Goal: Task Accomplishment & Management: Use online tool/utility

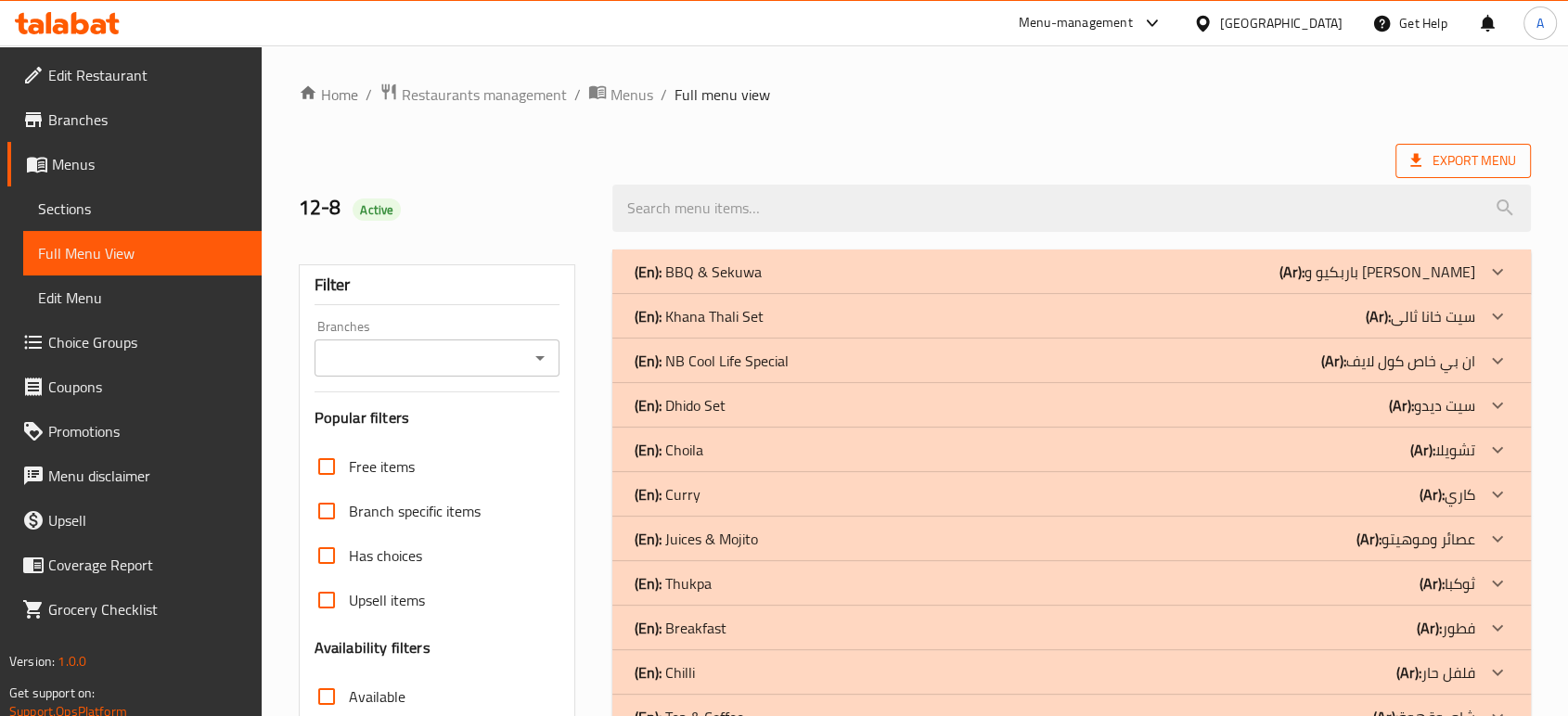
click at [1473, 166] on span "Export Menu" at bounding box center [1463, 161] width 106 height 23
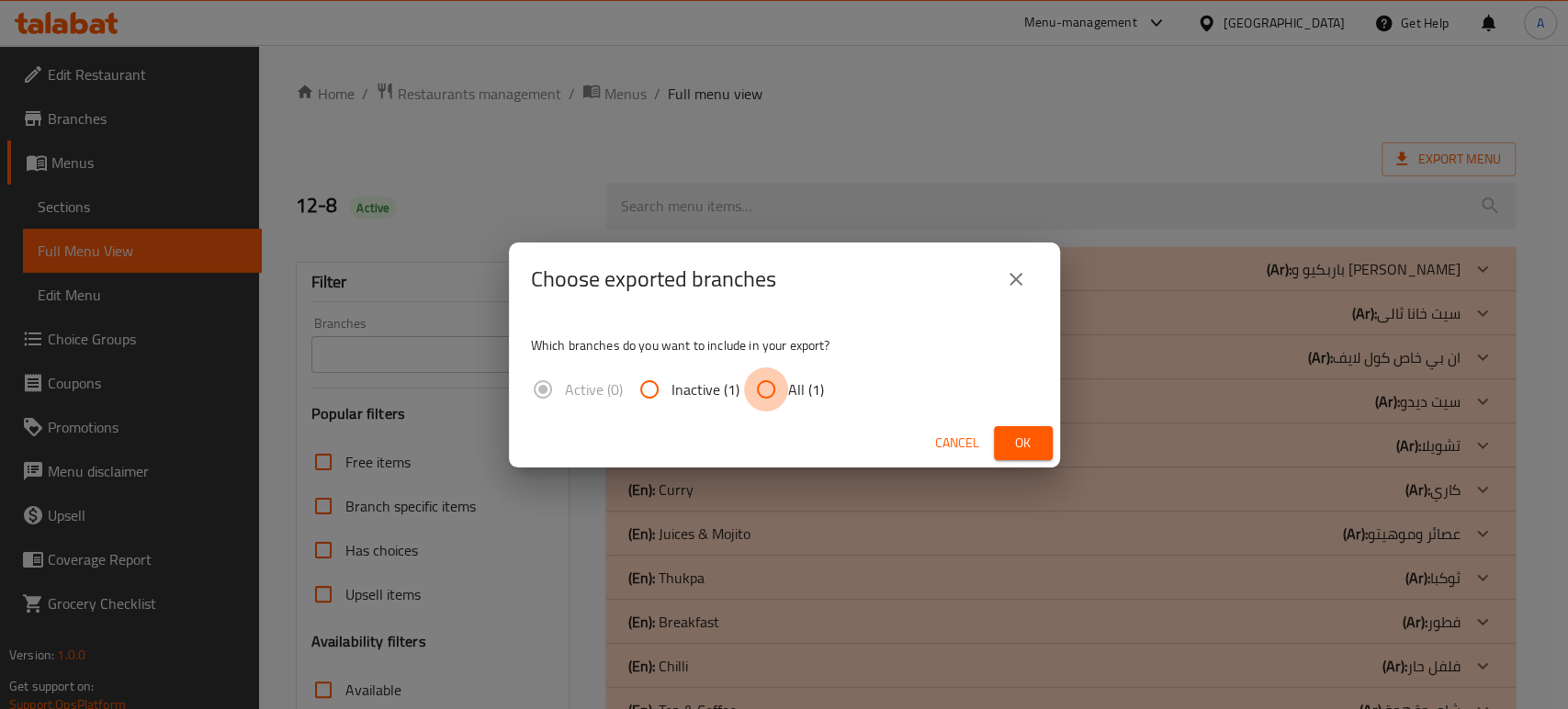
click at [784, 386] on input "All (1)" at bounding box center [766, 389] width 44 height 44
radio input "true"
click at [1040, 437] on button "Ok" at bounding box center [1023, 443] width 59 height 34
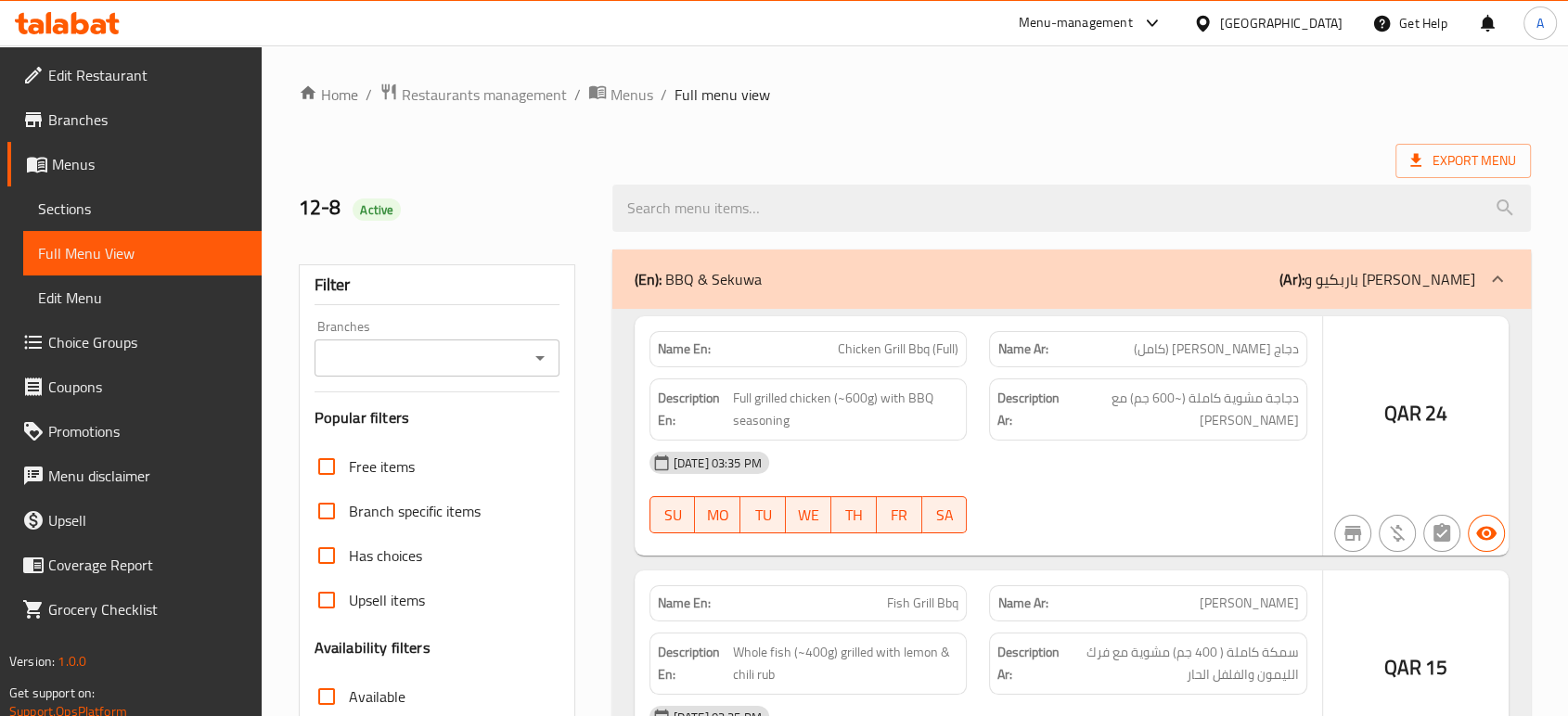
click at [1411, 167] on div at bounding box center [784, 358] width 1568 height 716
click at [1432, 155] on div at bounding box center [784, 358] width 1568 height 716
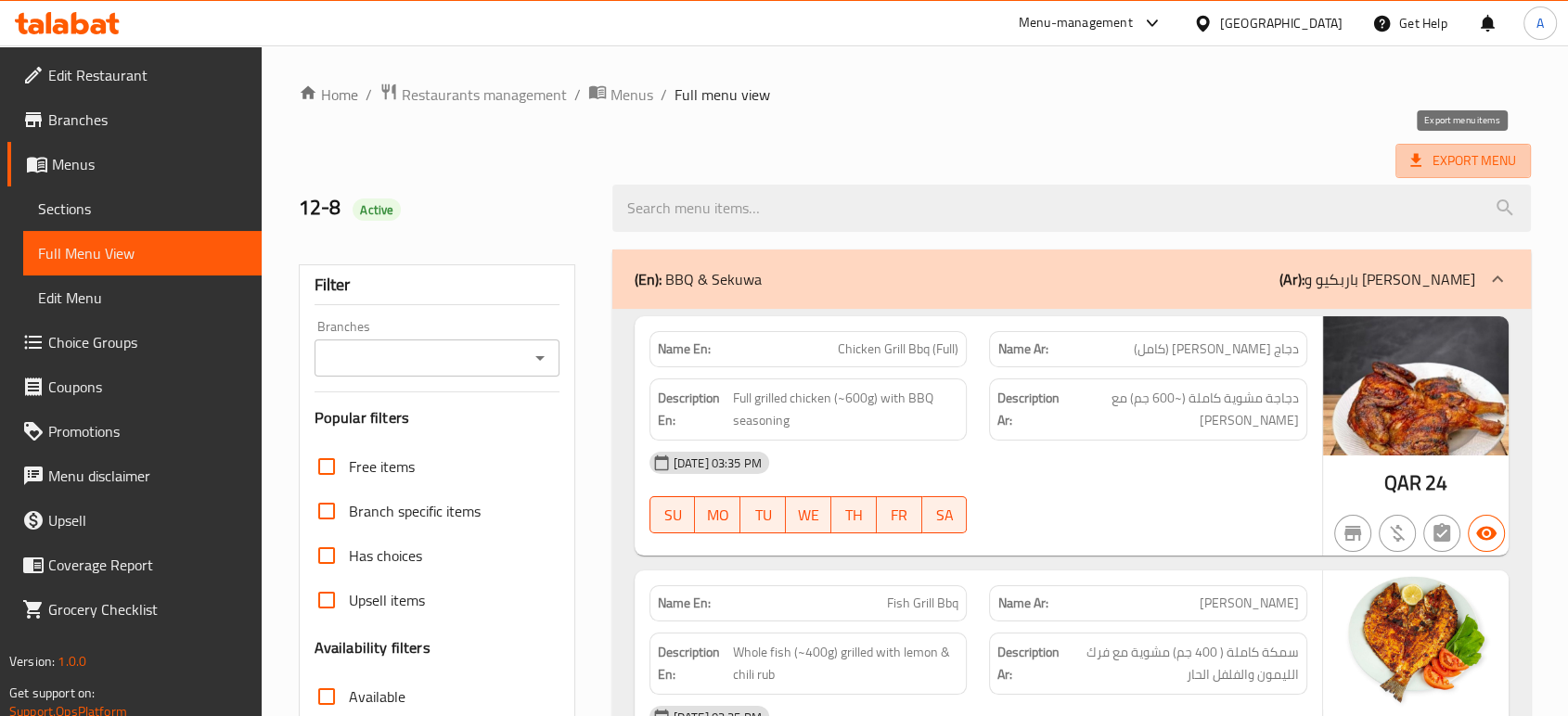
click at [1432, 155] on span "Export Menu" at bounding box center [1463, 161] width 106 height 23
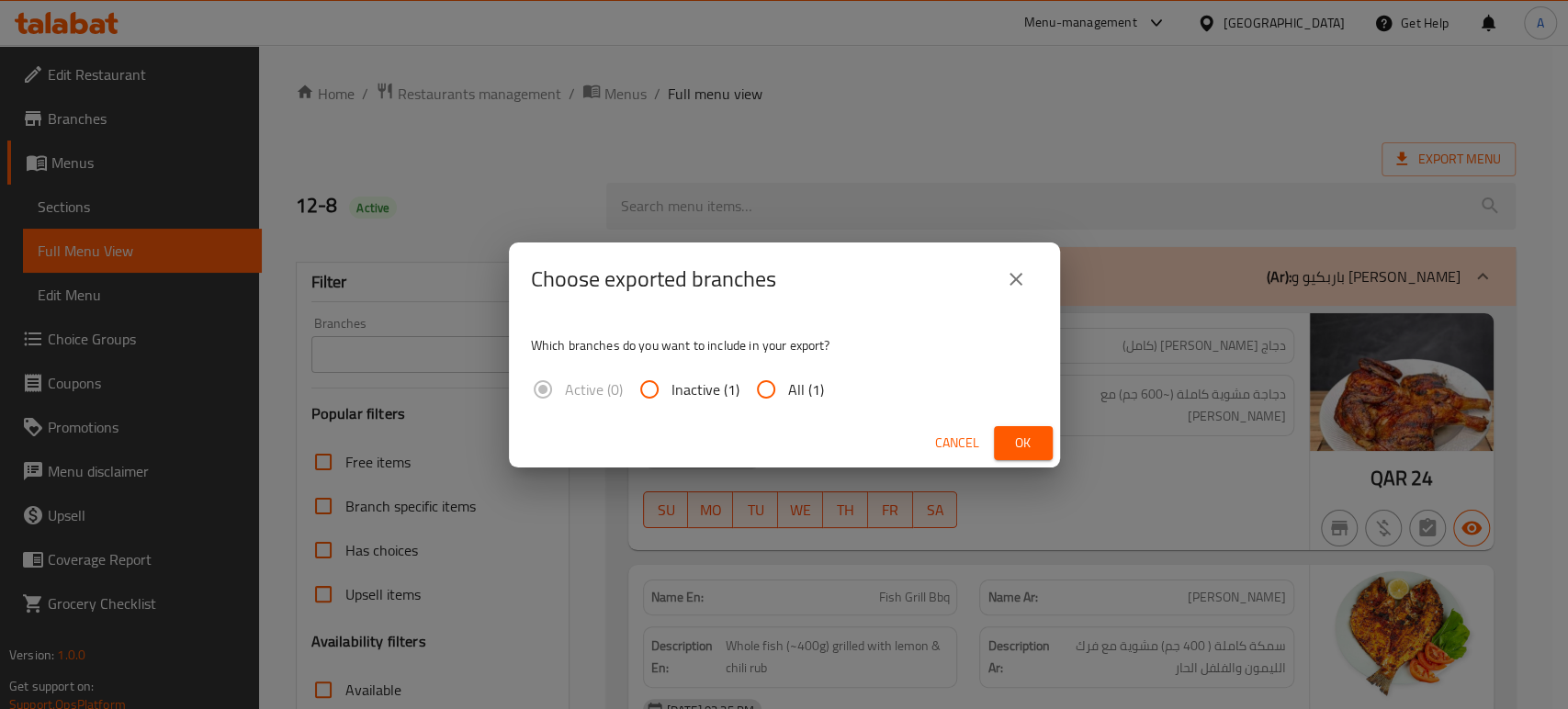
click at [836, 377] on div "Which branches do you want to include in your export? Active (0) Inactive (1) A…" at bounding box center [784, 367] width 551 height 103
click at [799, 391] on span "All (1)" at bounding box center [805, 389] width 36 height 22
click at [788, 391] on input "All (1)" at bounding box center [766, 389] width 44 height 44
radio input "true"
click at [1021, 447] on span "Ok" at bounding box center [1023, 443] width 29 height 23
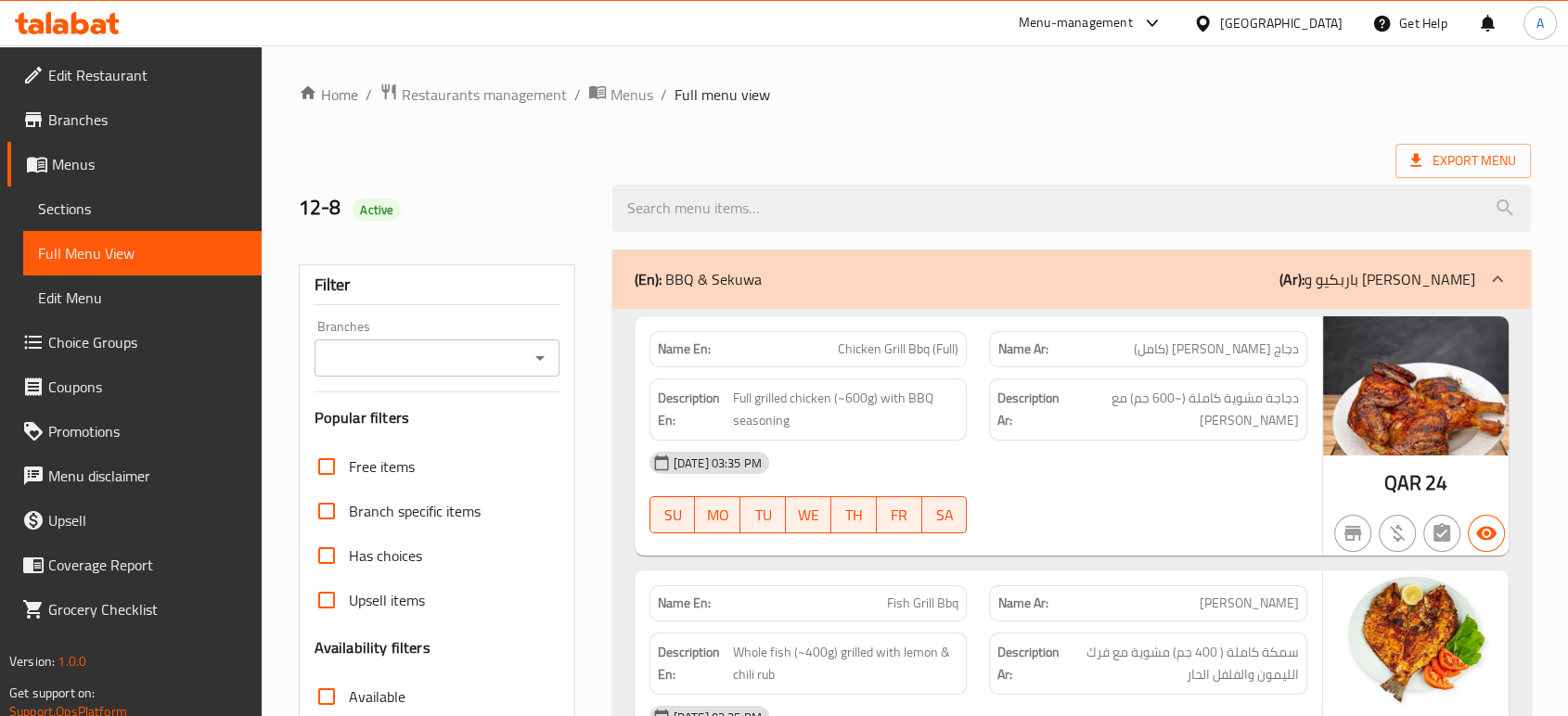
click at [1343, 20] on div "[GEOGRAPHIC_DATA]" at bounding box center [1267, 23] width 179 height 45
click at [1335, 26] on div "[GEOGRAPHIC_DATA]" at bounding box center [1281, 23] width 123 height 20
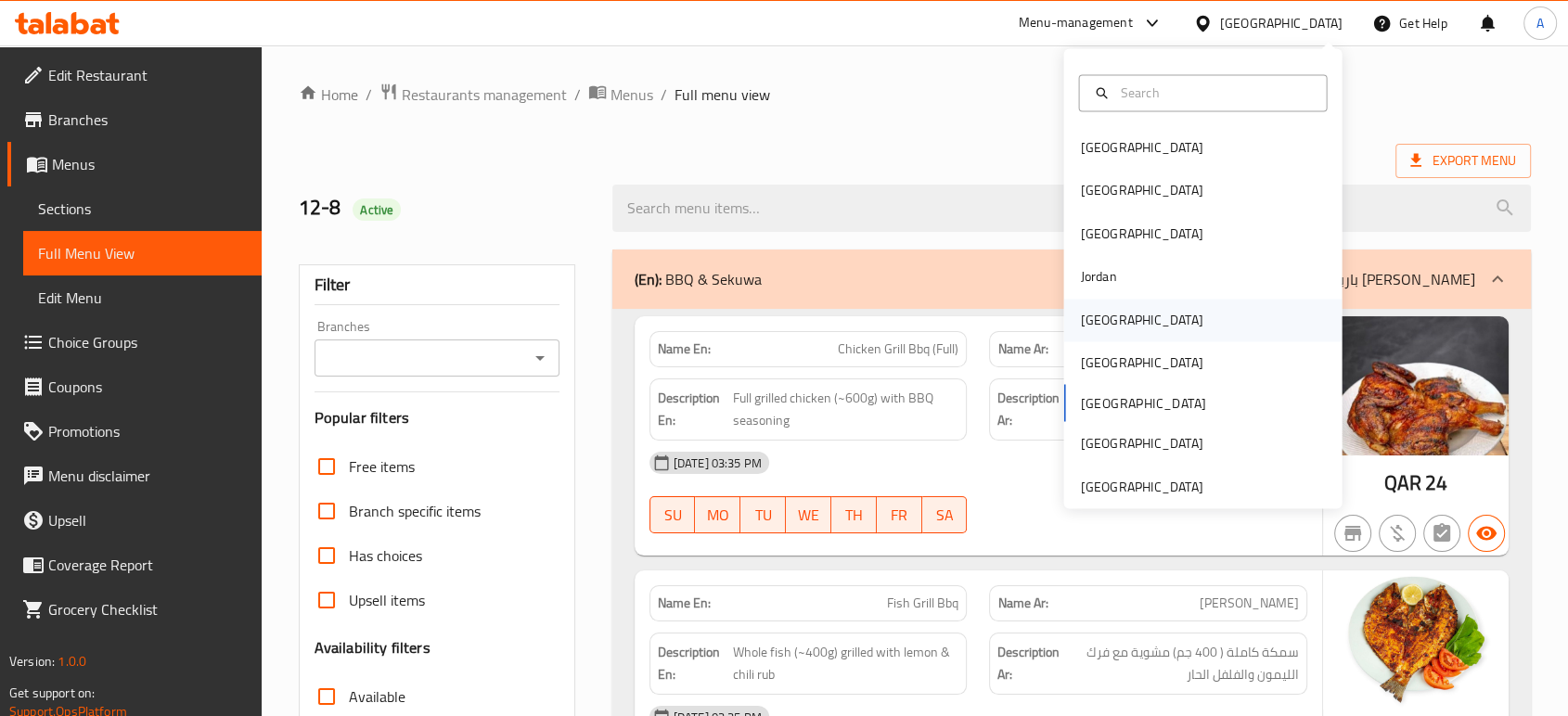
click at [1100, 312] on div "Kuwait" at bounding box center [1141, 320] width 123 height 20
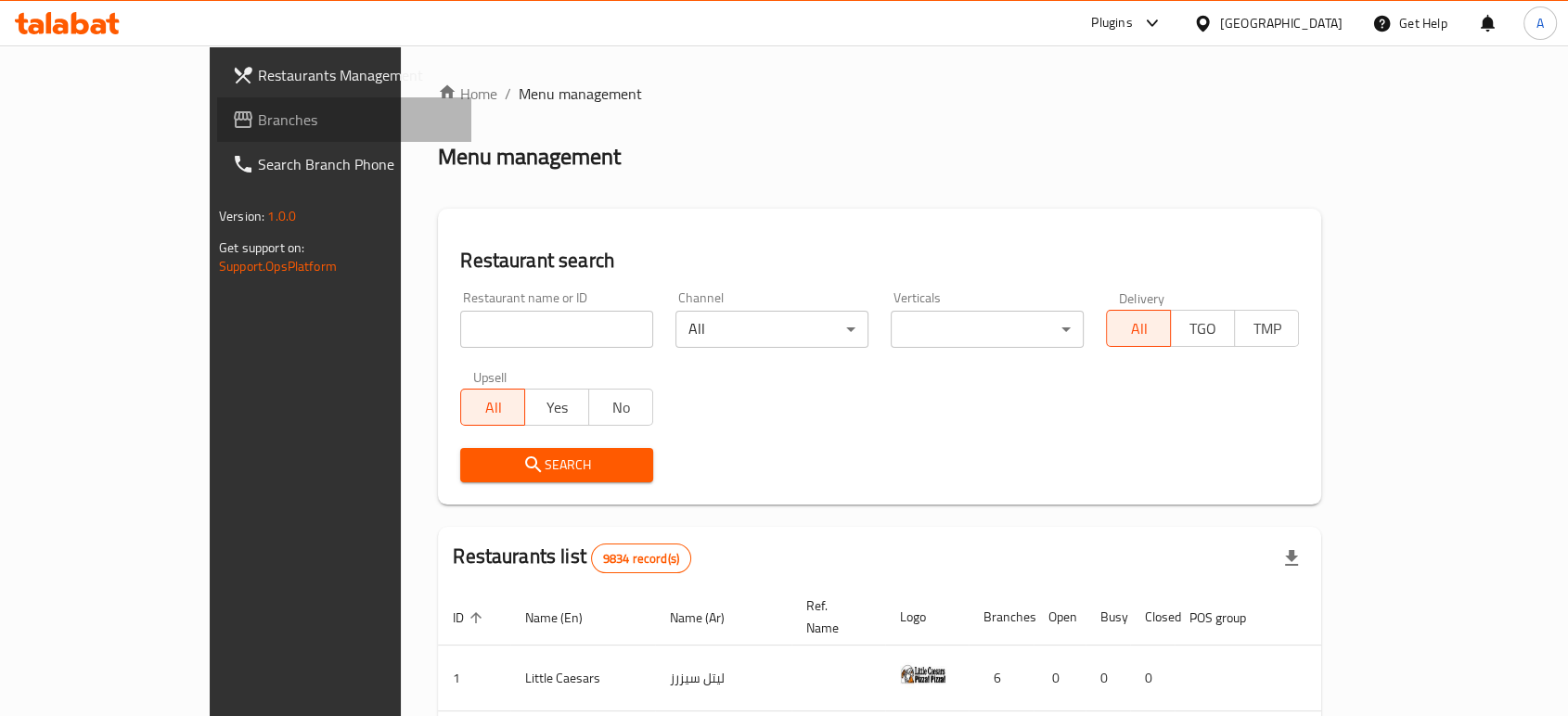
click at [257, 115] on span "Branches" at bounding box center [357, 120] width 199 height 22
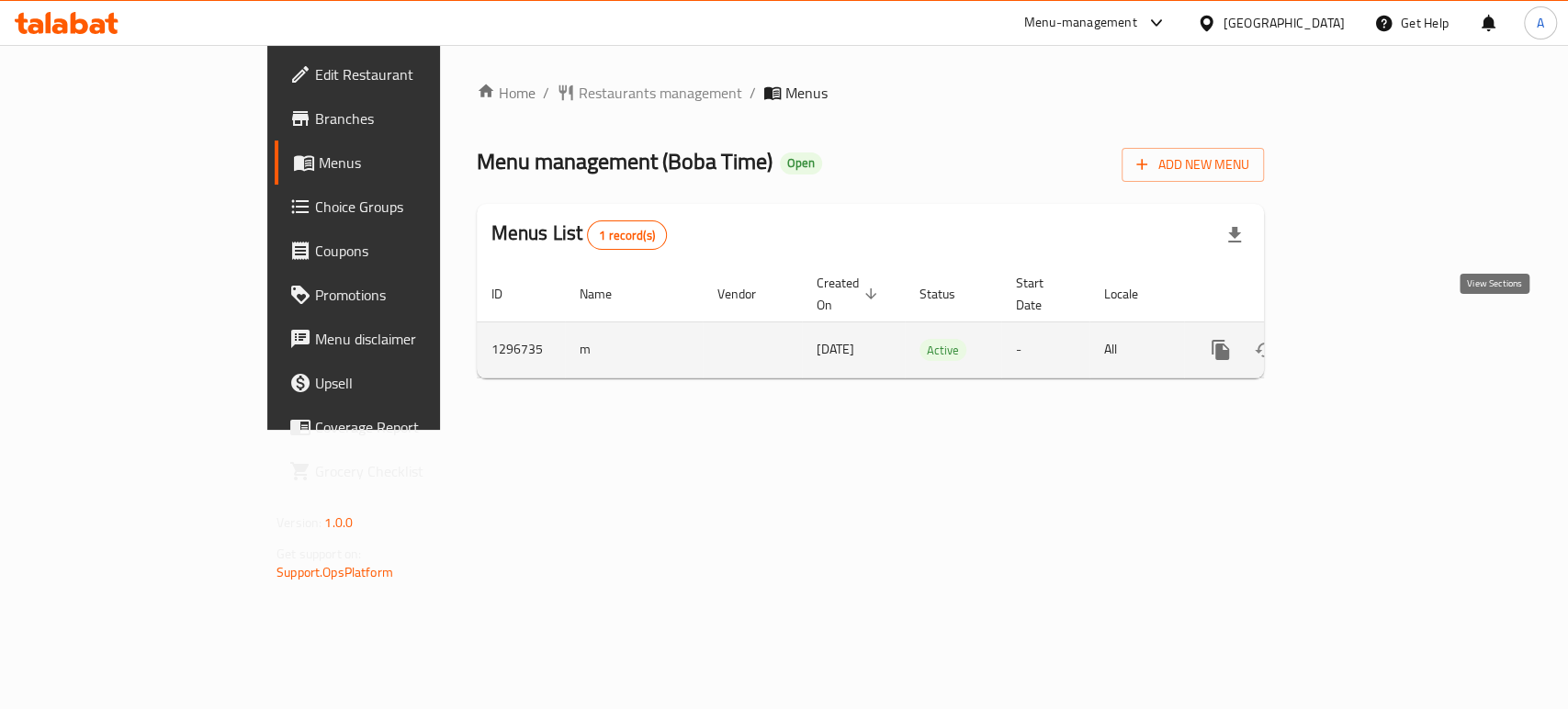
click at [1361, 342] on icon "enhanced table" at bounding box center [1353, 350] width 17 height 17
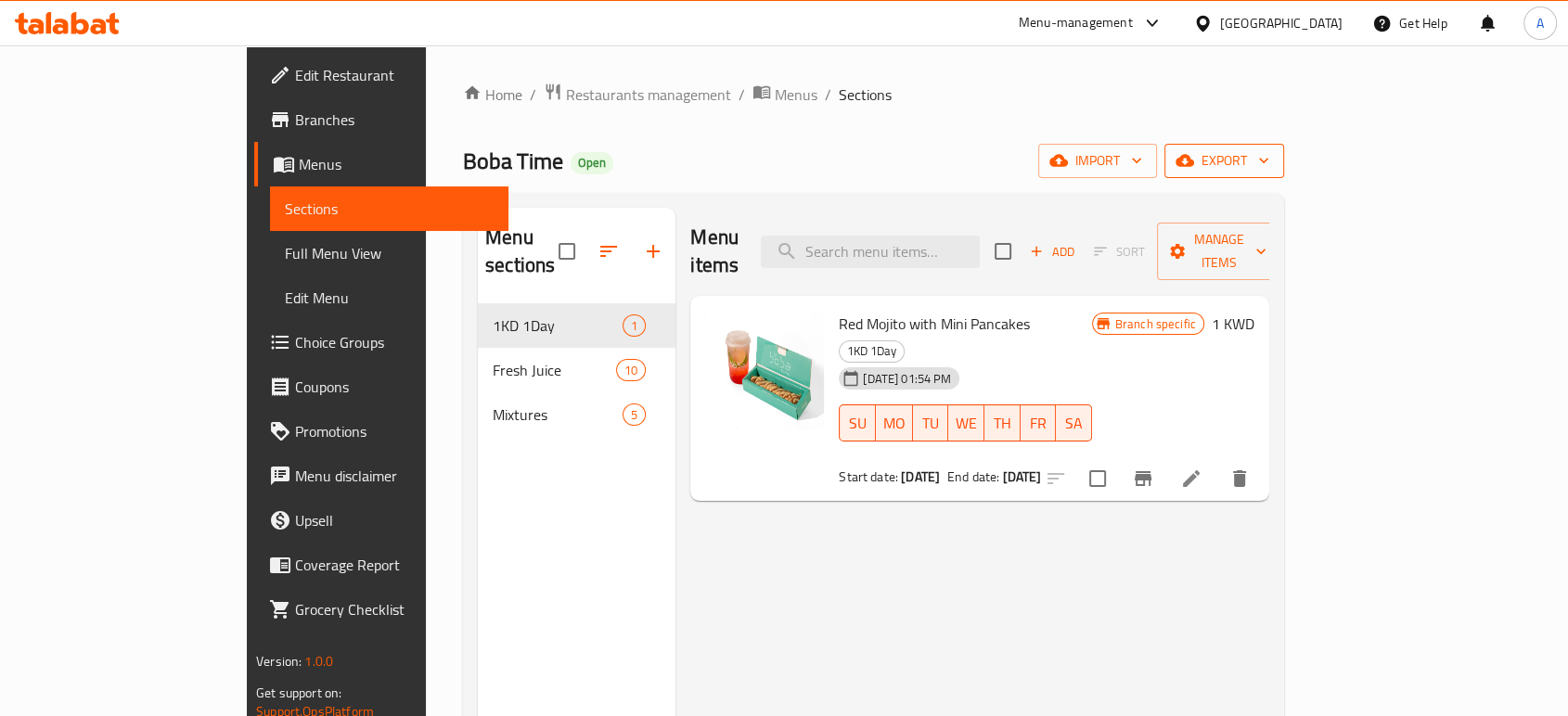
click at [1269, 164] on span "export" at bounding box center [1223, 161] width 90 height 23
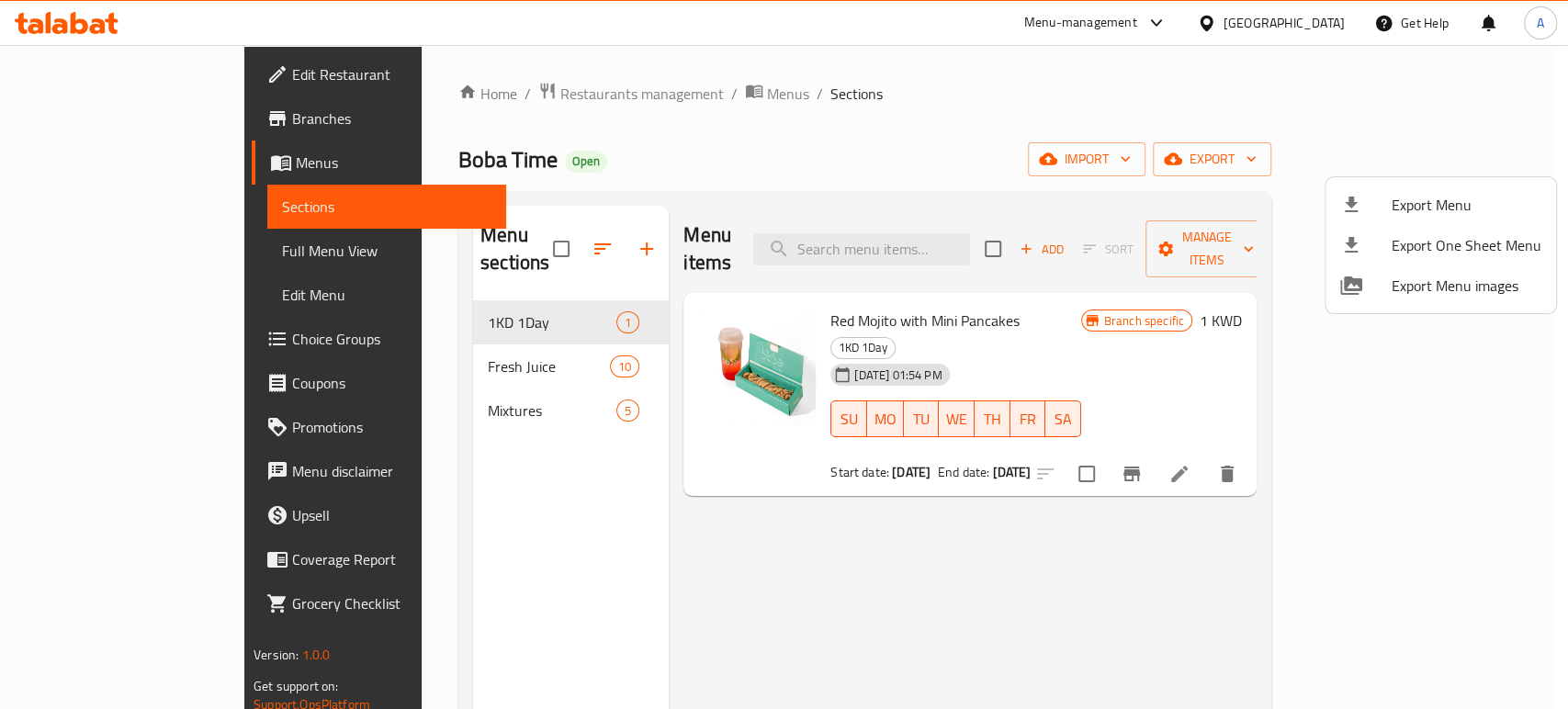
click at [1074, 116] on div at bounding box center [784, 354] width 1568 height 709
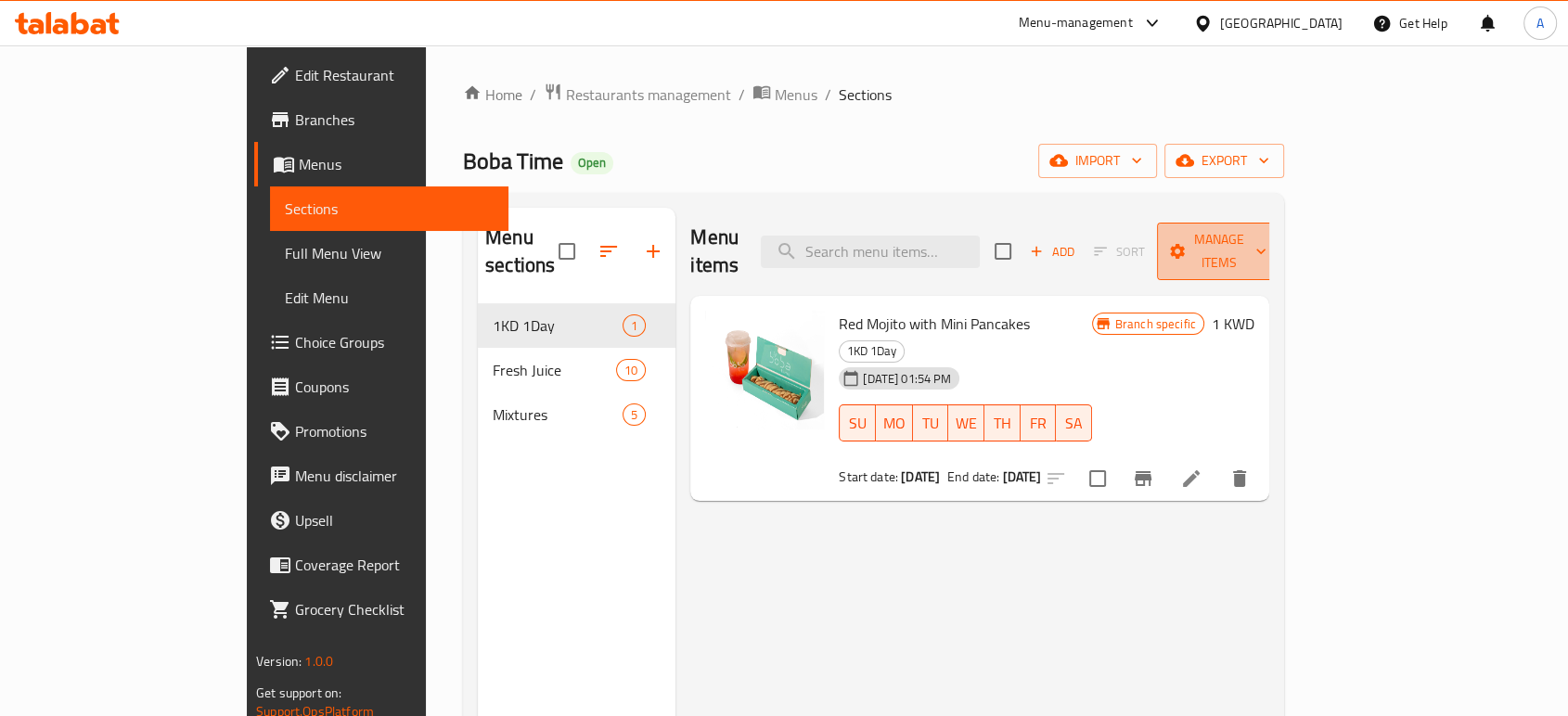
click at [1266, 229] on span "Manage items" at bounding box center [1219, 252] width 95 height 46
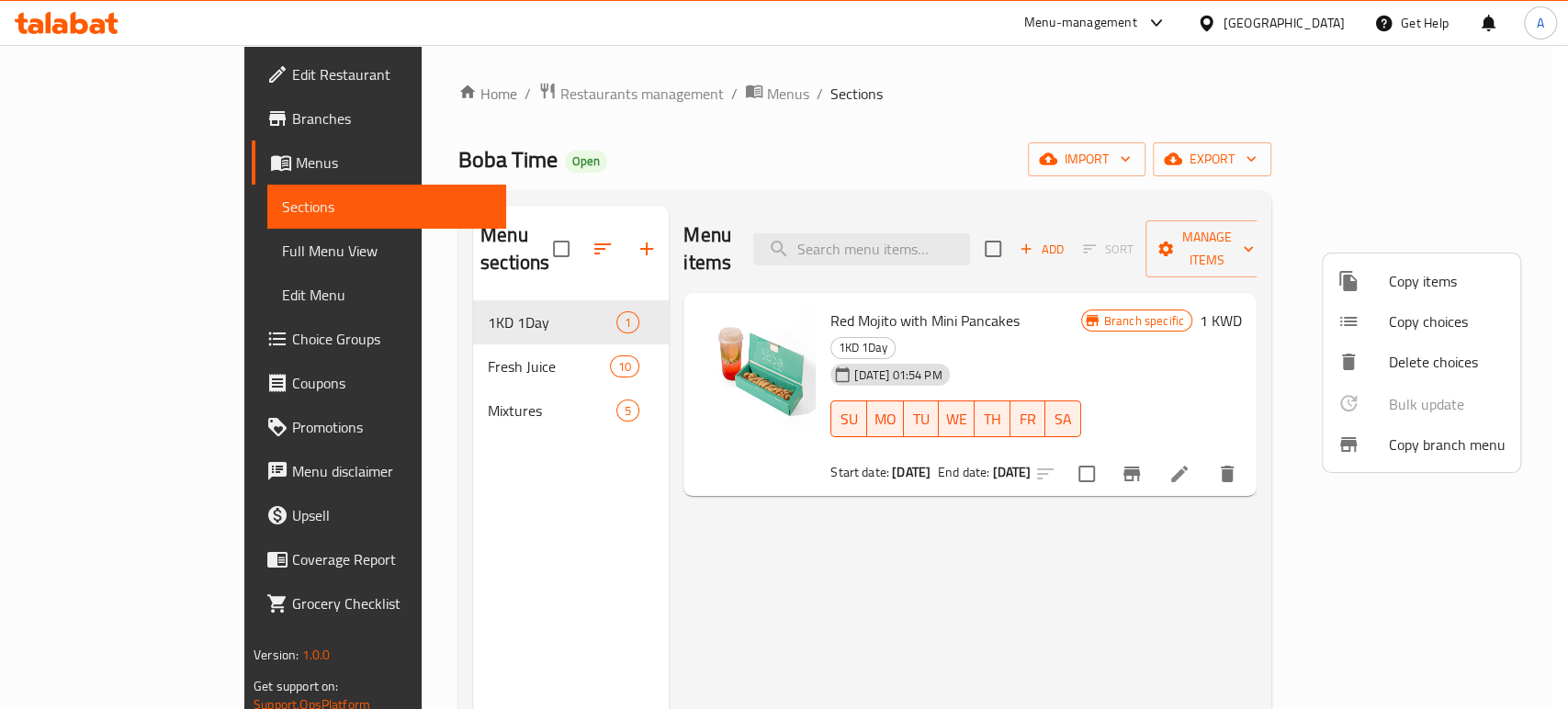
click at [1473, 442] on span "Copy branch menu" at bounding box center [1447, 445] width 117 height 22
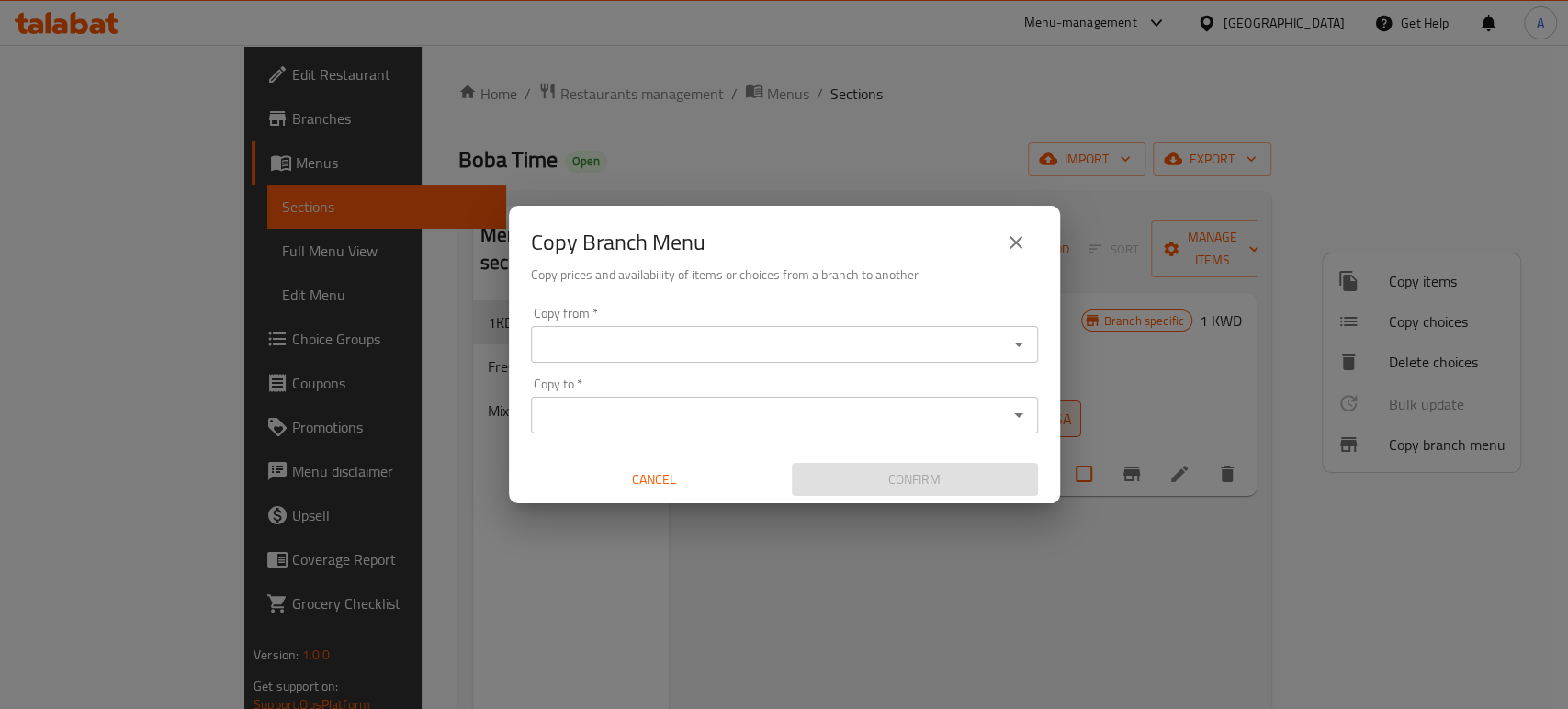
click at [951, 353] on input "Copy from   *" at bounding box center [769, 344] width 466 height 26
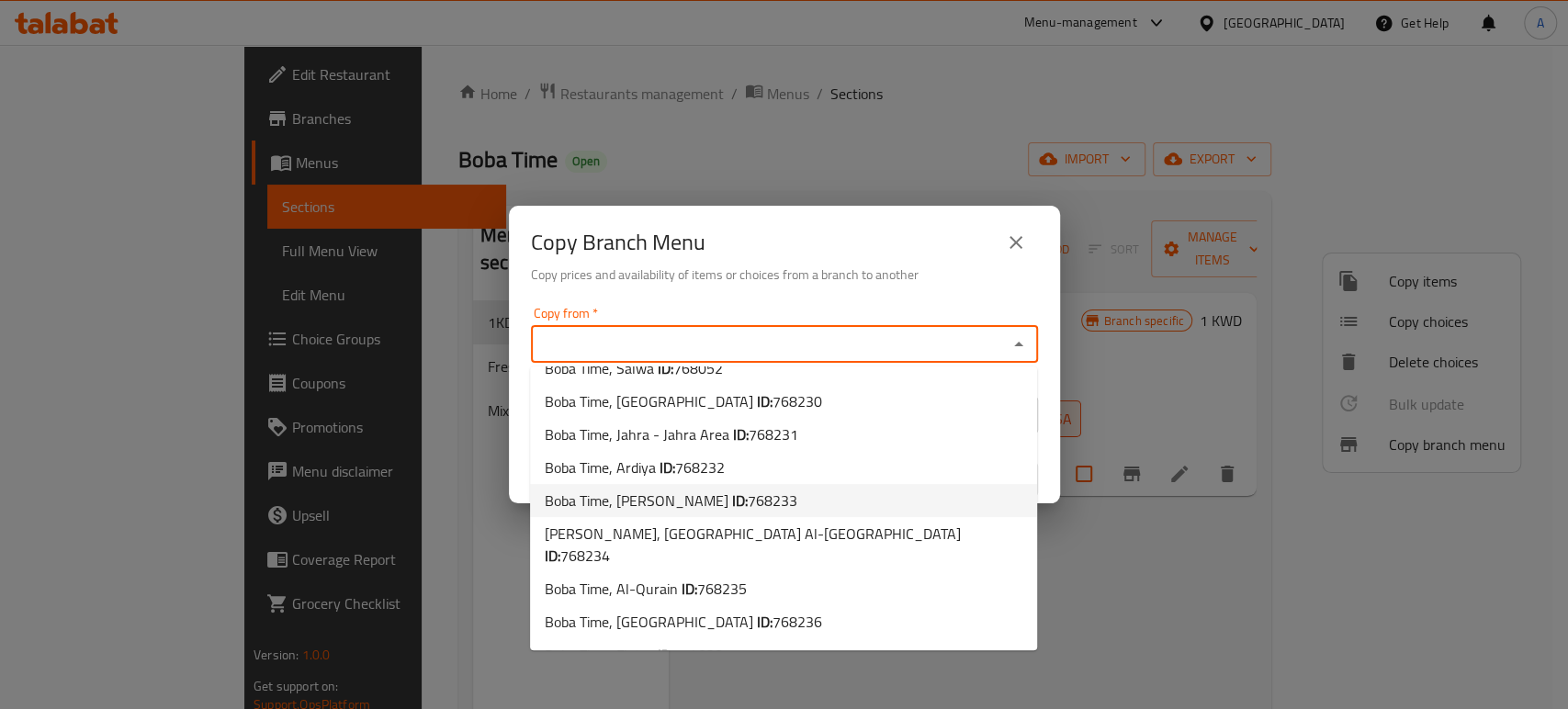
scroll to position [29, 0]
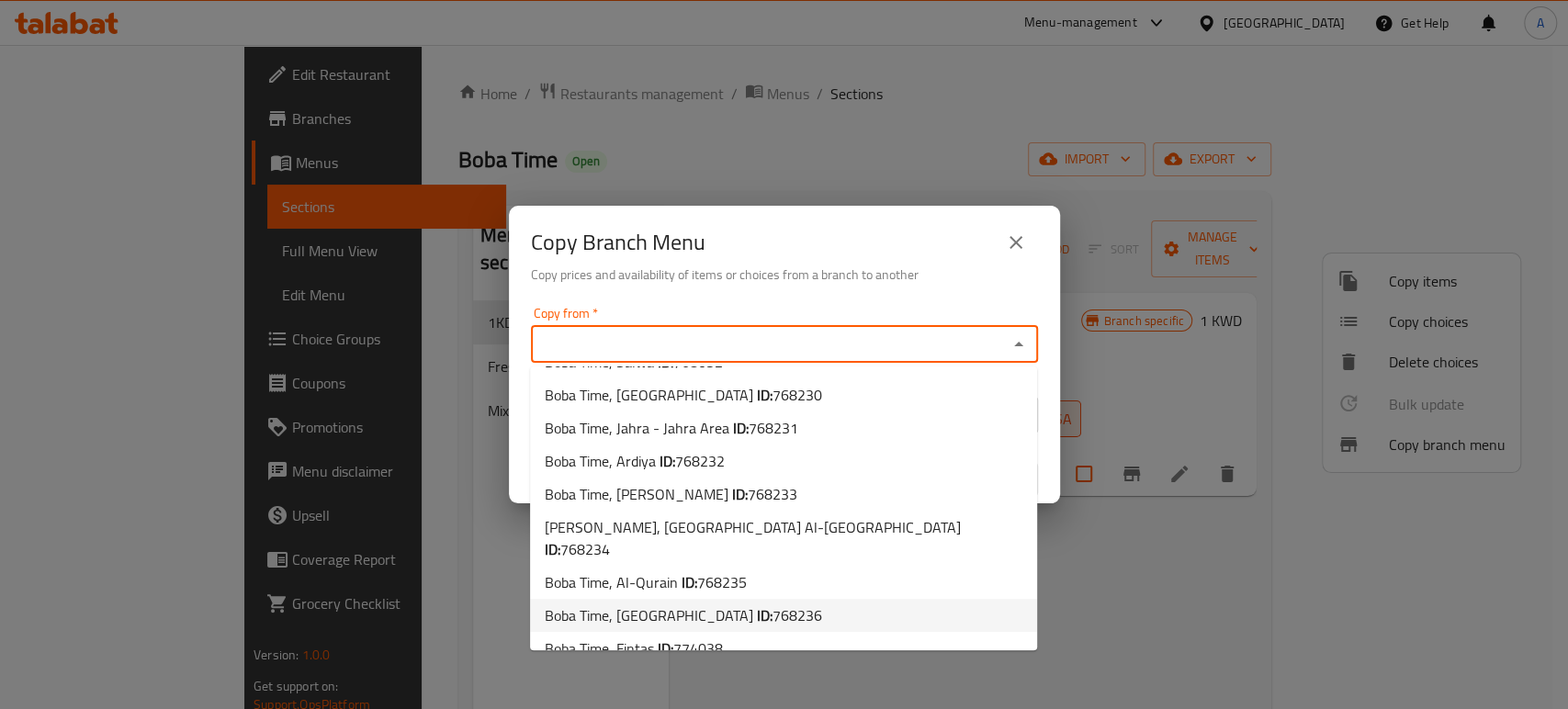
click at [811, 599] on li "Boba Time, Qortuba ID: 768236" at bounding box center [783, 616] width 507 height 33
type input "Boba Time, Qortuba"
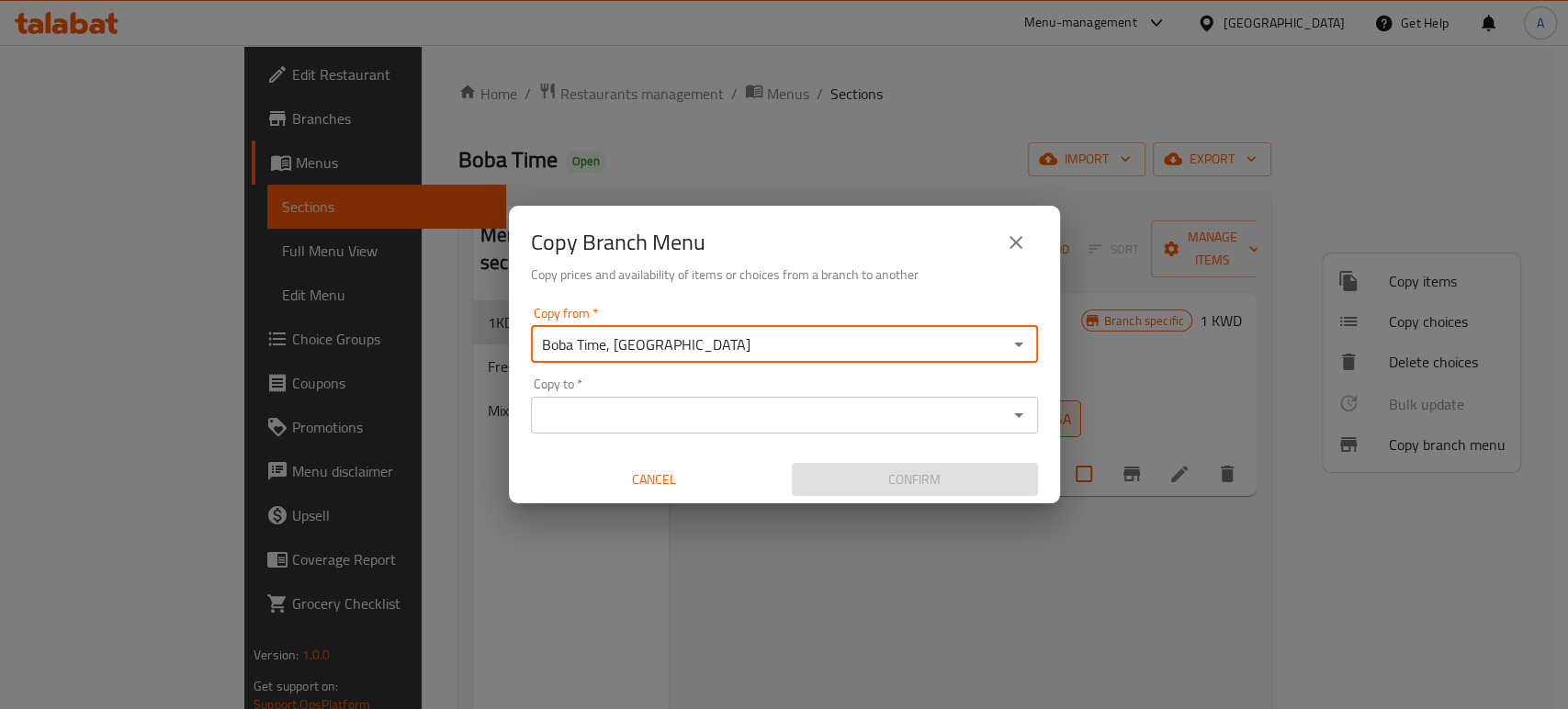
click at [769, 400] on div "Copy to *" at bounding box center [784, 415] width 507 height 37
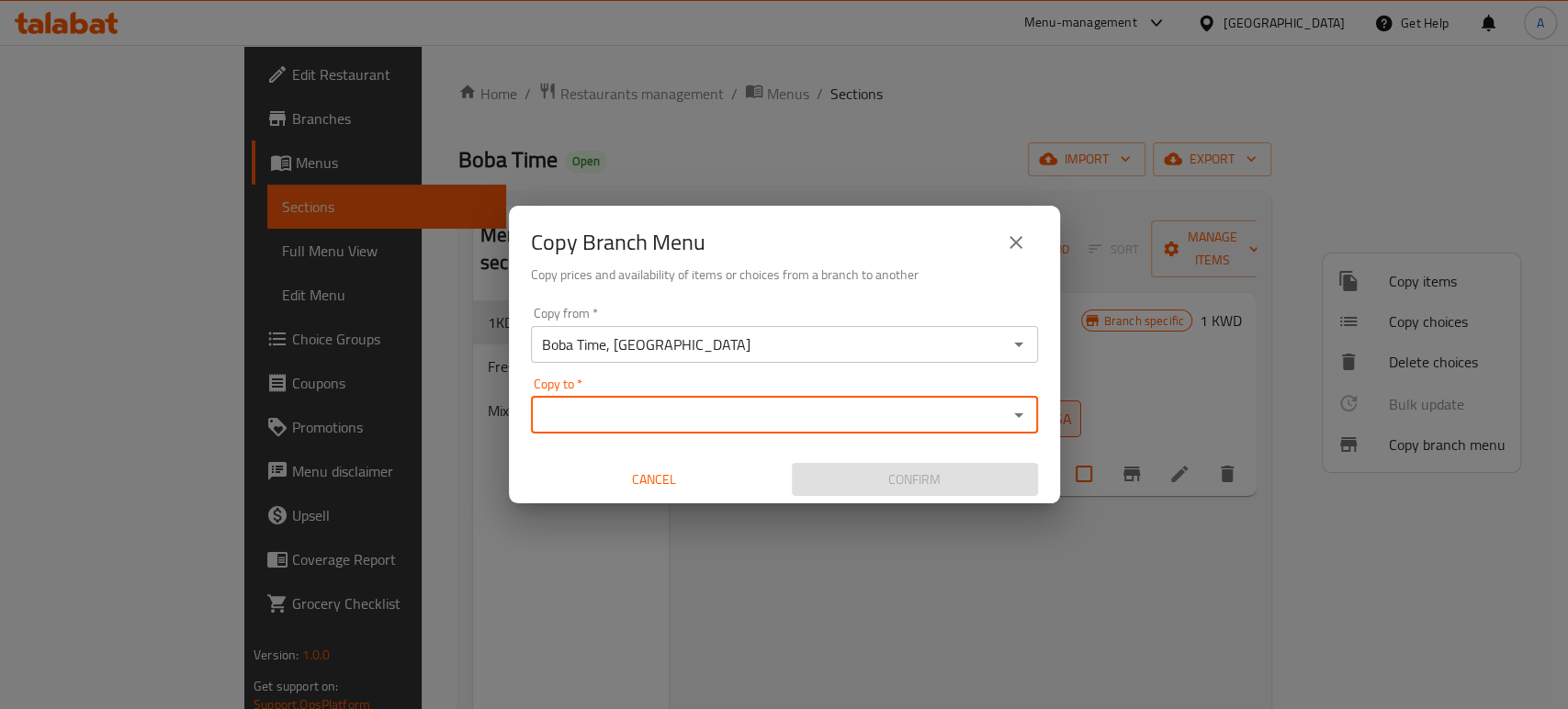
click at [760, 417] on input "Copy to   *" at bounding box center [769, 415] width 466 height 26
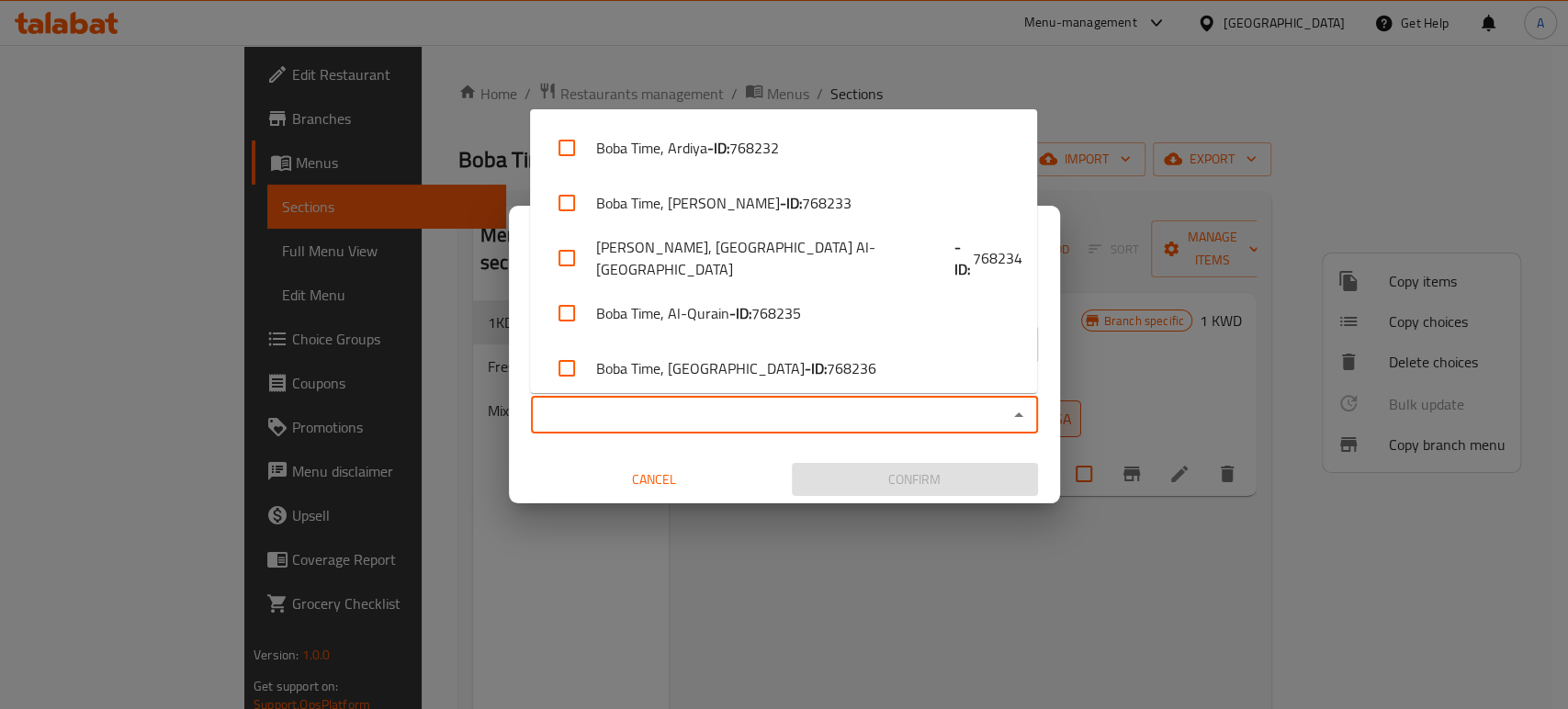
scroll to position [227, 0]
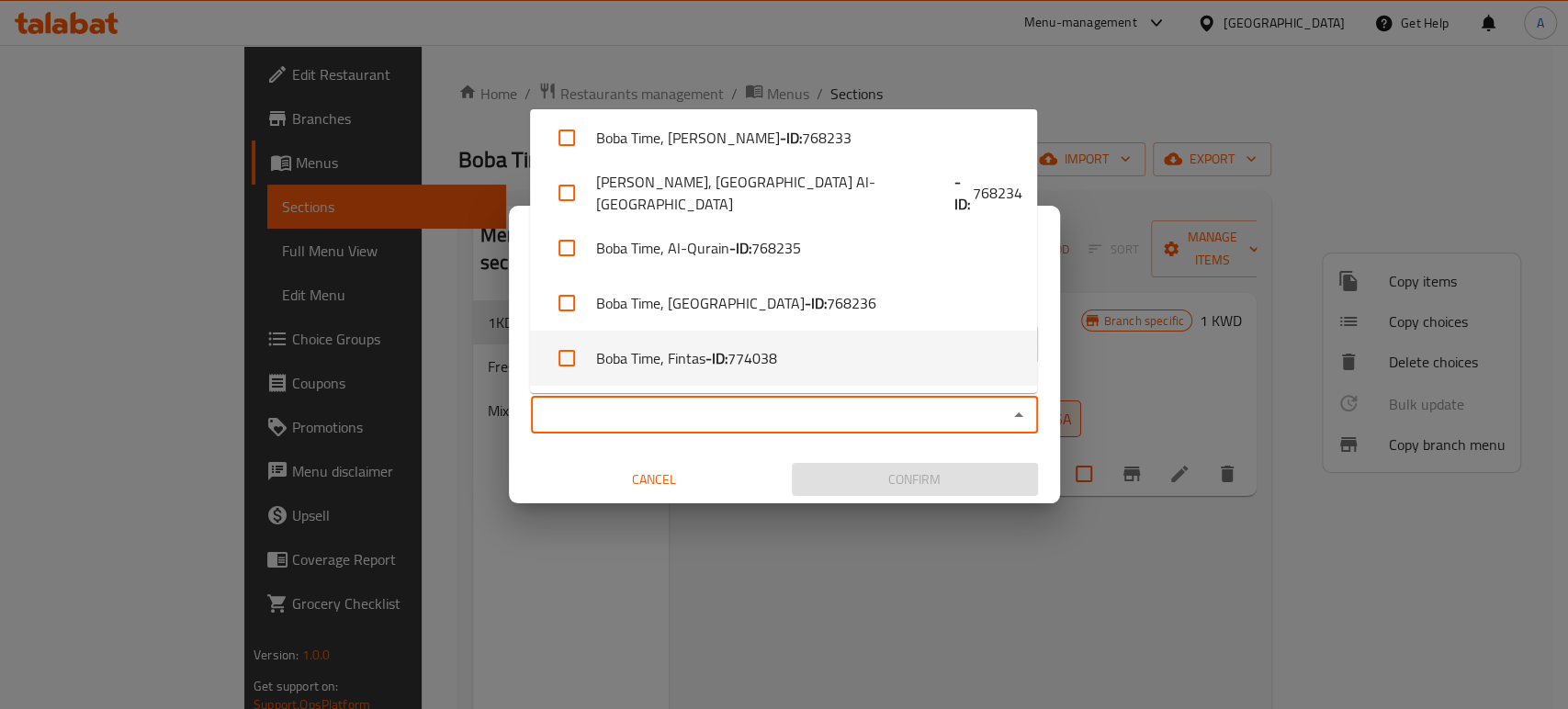
click at [777, 355] on span "774038" at bounding box center [752, 358] width 50 height 22
checkbox input "true"
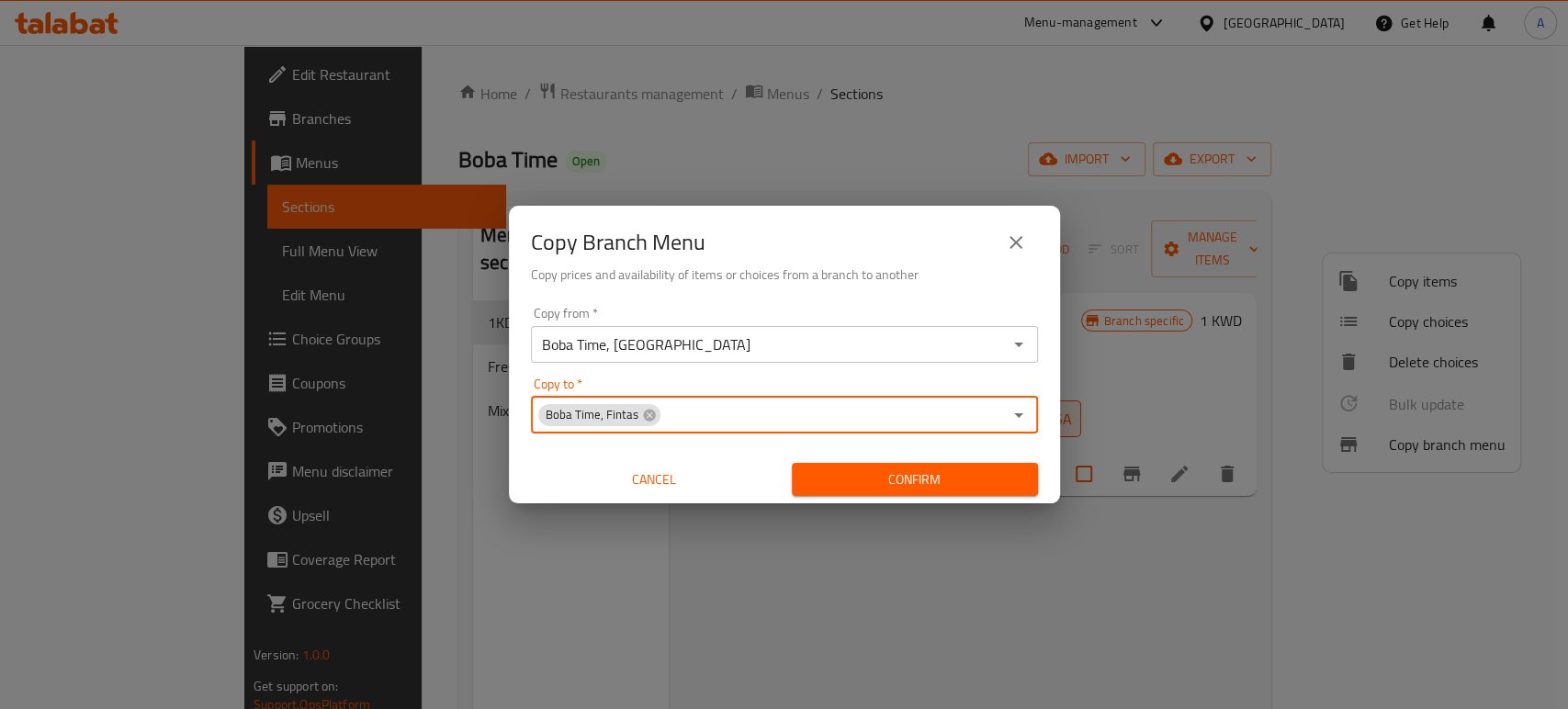
click at [1029, 343] on button "Open" at bounding box center [1019, 344] width 26 height 26
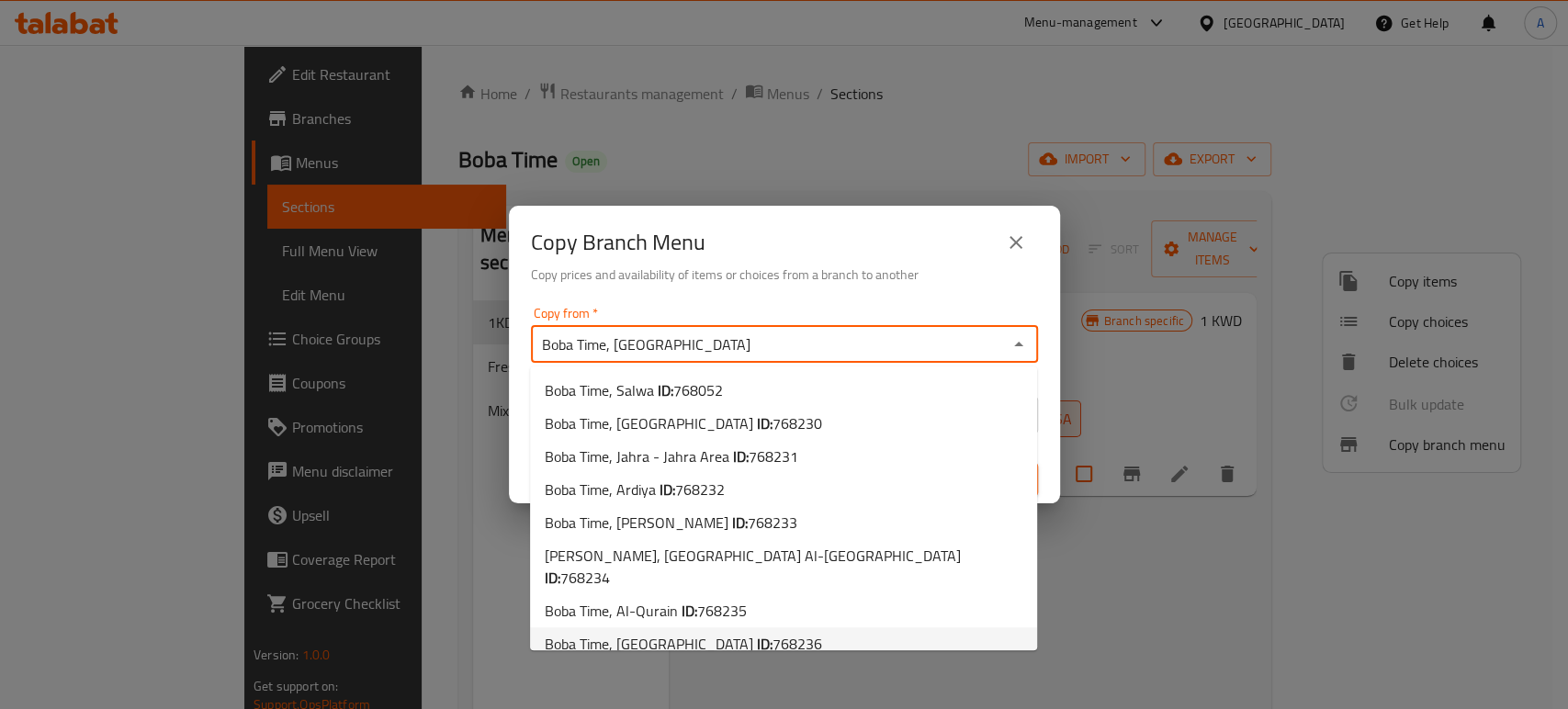
click at [805, 628] on li "Boba Time, Qortuba ID: 768236" at bounding box center [783, 645] width 507 height 33
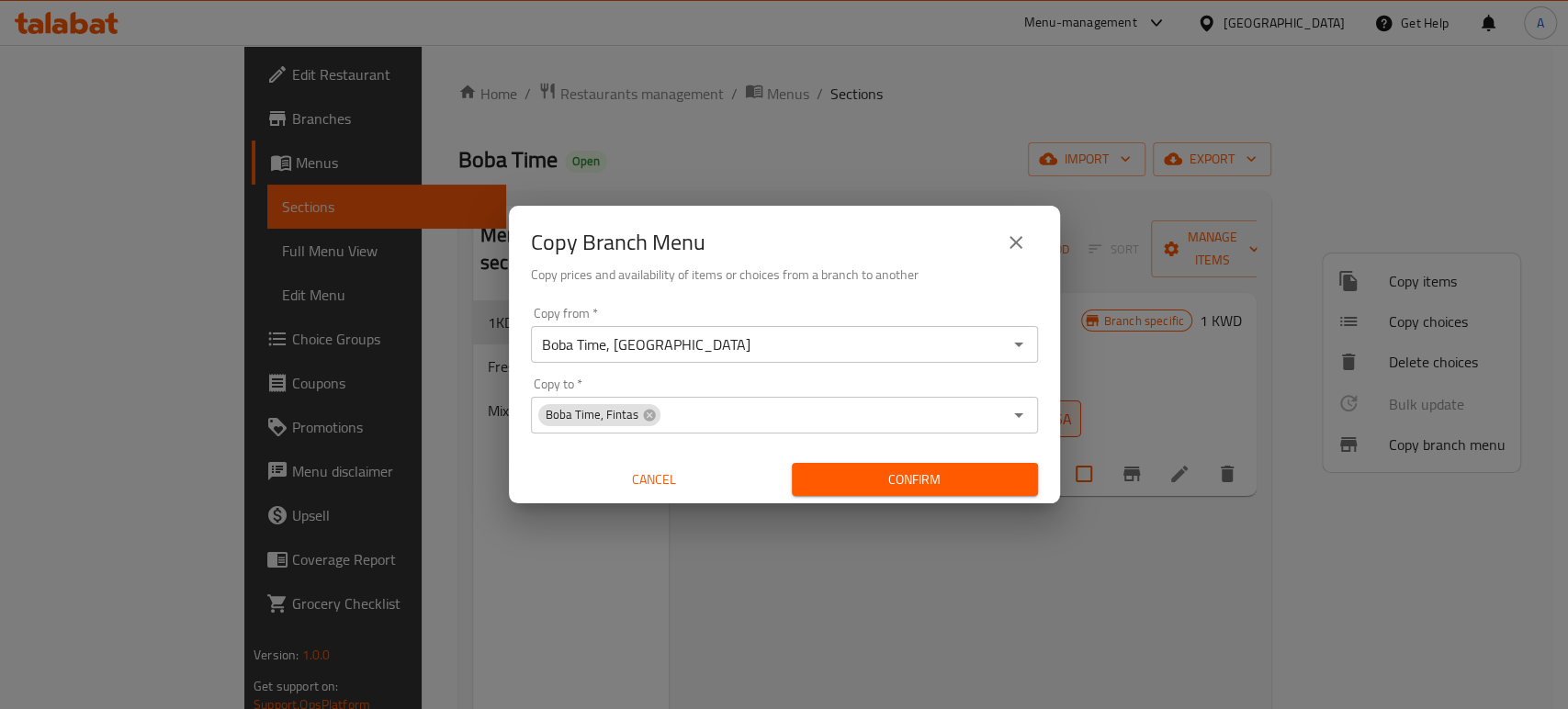
click at [914, 497] on div "Confirm" at bounding box center [914, 480] width 260 height 49
click at [909, 485] on span "Confirm" at bounding box center [915, 480] width 217 height 23
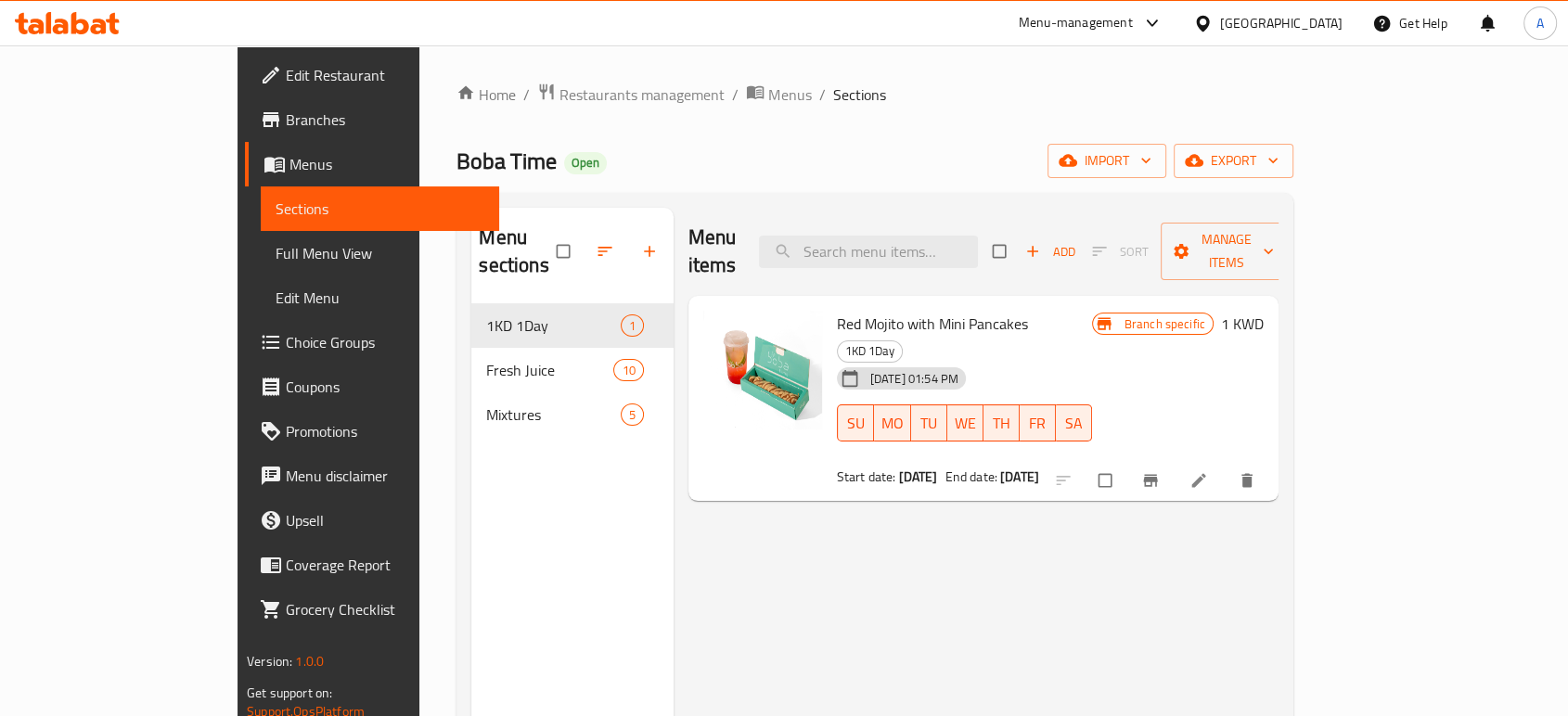
click at [244, 132] on link "Branches" at bounding box center [371, 120] width 254 height 45
